Goal: Task Accomplishment & Management: Manage account settings

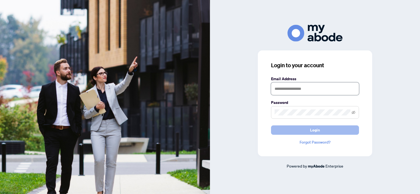
type input "**********"
click at [314, 129] on span "Login" at bounding box center [315, 129] width 10 height 9
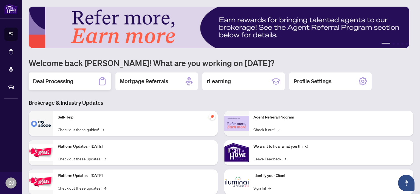
click at [66, 80] on h2 "Deal Processing" at bounding box center [53, 81] width 40 height 8
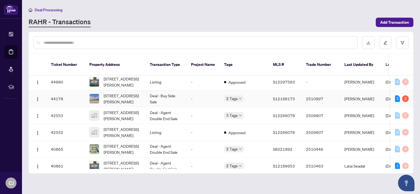
scroll to position [28, 0]
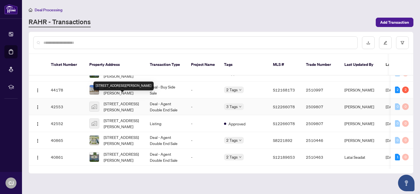
click at [132, 100] on span "[STREET_ADDRESS][PERSON_NAME]" at bounding box center [122, 106] width 37 height 12
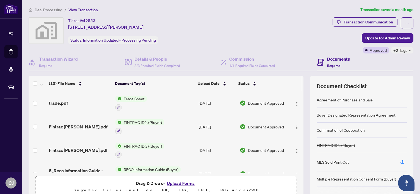
click at [48, 9] on span "Deal Processing" at bounding box center [49, 9] width 28 height 5
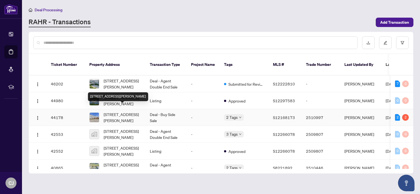
click at [117, 111] on span "[STREET_ADDRESS][PERSON_NAME]" at bounding box center [122, 117] width 37 height 12
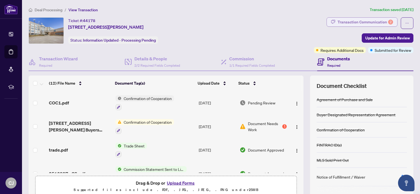
click at [361, 21] on div "Transaction Communication 2" at bounding box center [366, 22] width 56 height 9
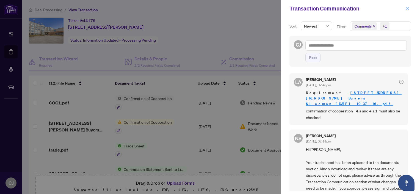
click at [406, 8] on icon "close" at bounding box center [408, 9] width 4 height 4
